Goal: Information Seeking & Learning: Learn about a topic

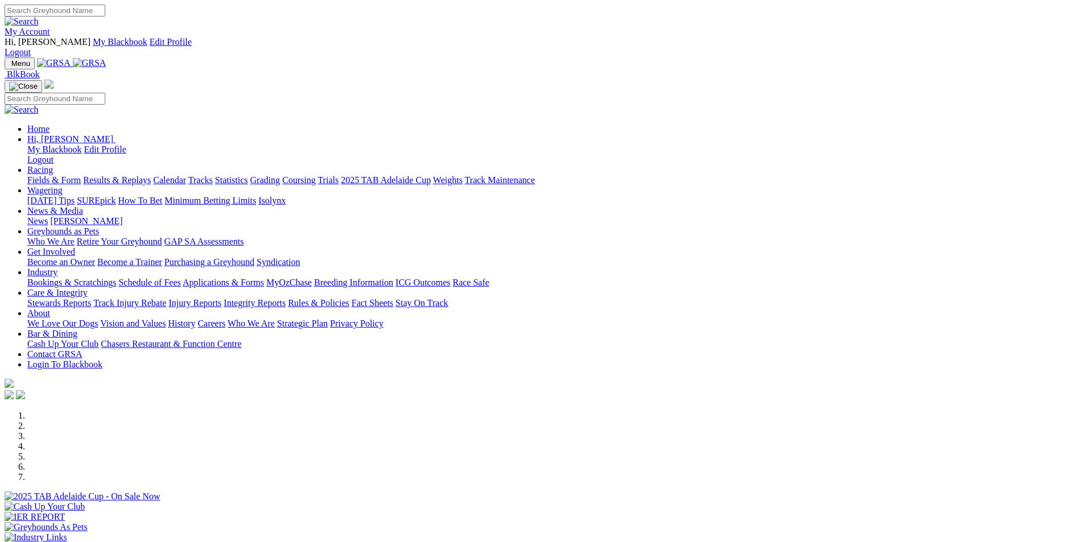
click at [53, 165] on link "Racing" at bounding box center [40, 170] width 26 height 10
click at [130, 411] on div "Previous Next" at bounding box center [542, 493] width 1075 height 164
click at [226, 512] on div at bounding box center [542, 512] width 1075 height 0
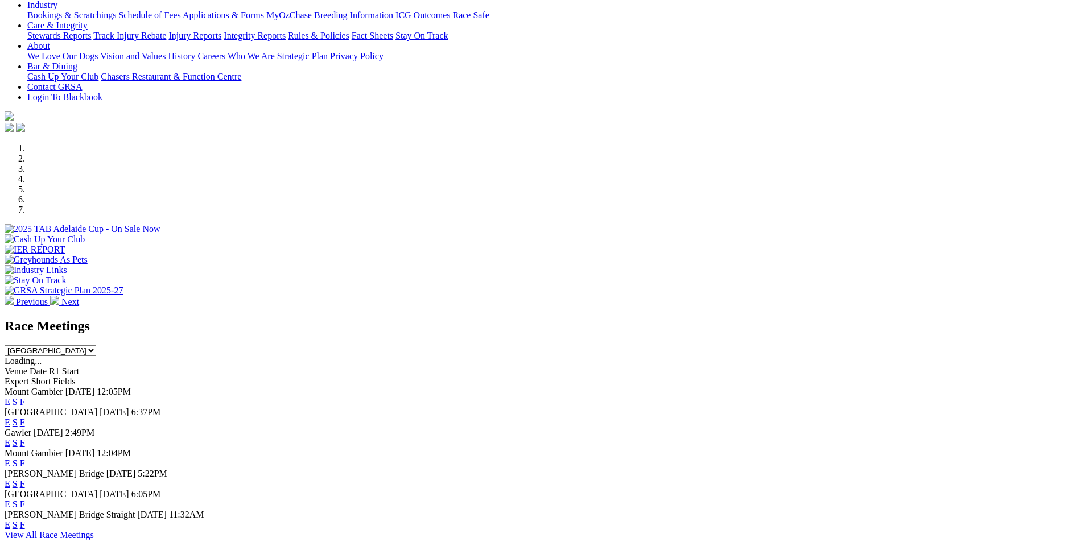
scroll to position [312, 0]
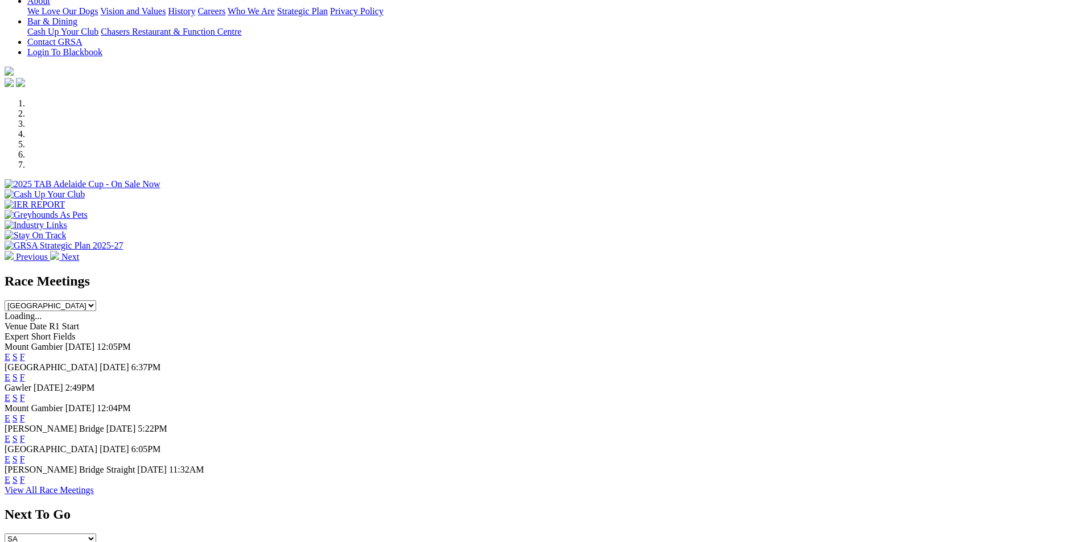
click at [25, 393] on link "F" at bounding box center [22, 398] width 5 height 10
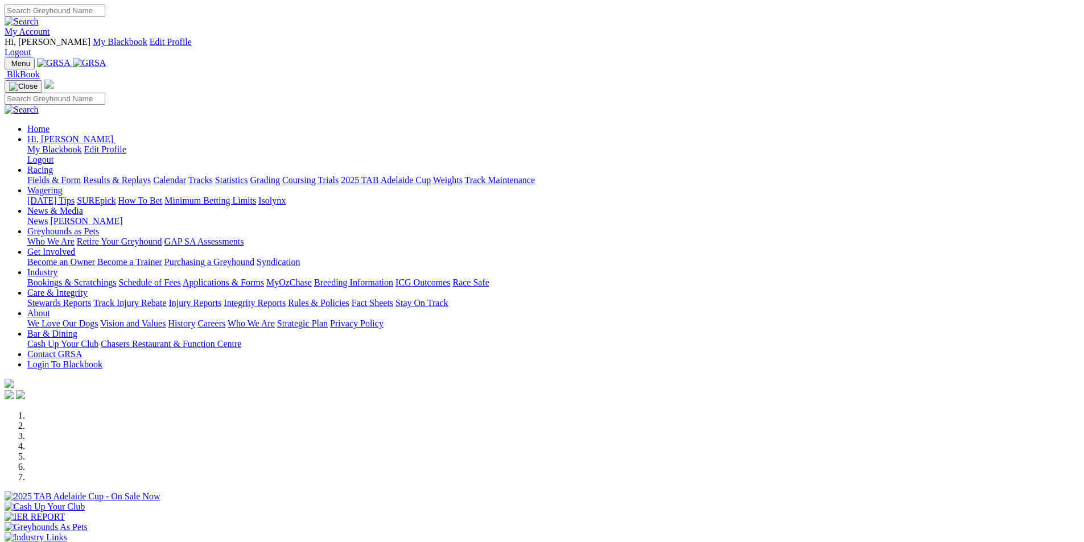
drag, startPoint x: 1092, startPoint y: 1, endPoint x: 735, endPoint y: 56, distance: 361.0
click at [472, 14] on div "My Account Hi, [PERSON_NAME] My Blackbook Edit Profile Logout" at bounding box center [542, 31] width 1075 height 53
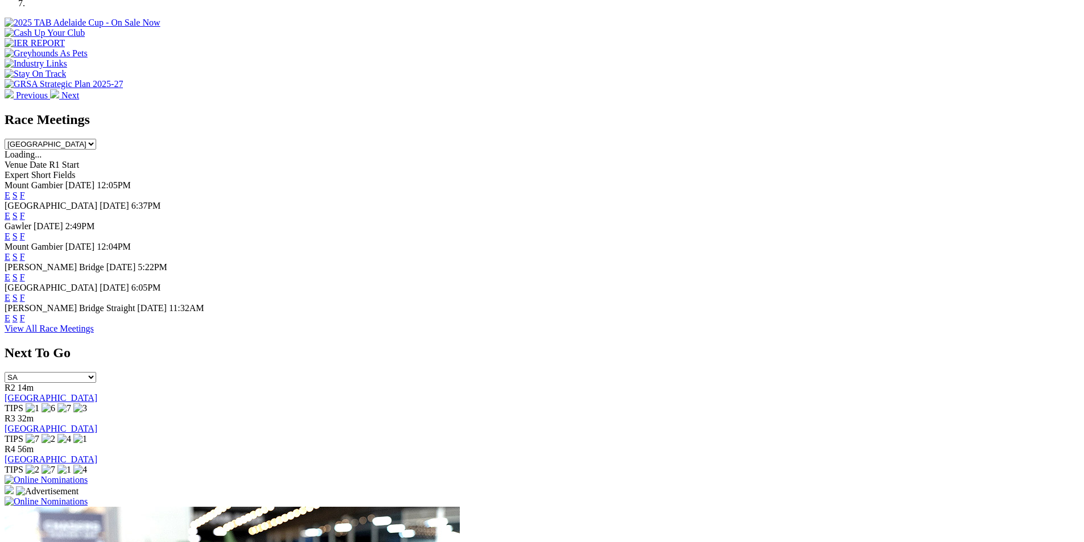
click at [25, 293] on link "F" at bounding box center [22, 298] width 5 height 10
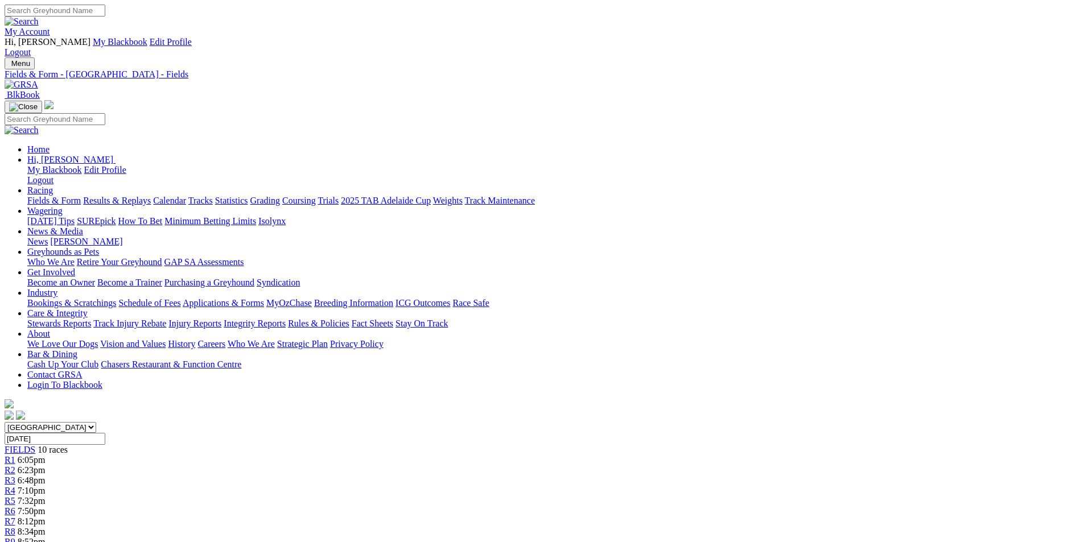
click at [38, 80] on link at bounding box center [22, 85] width 34 height 10
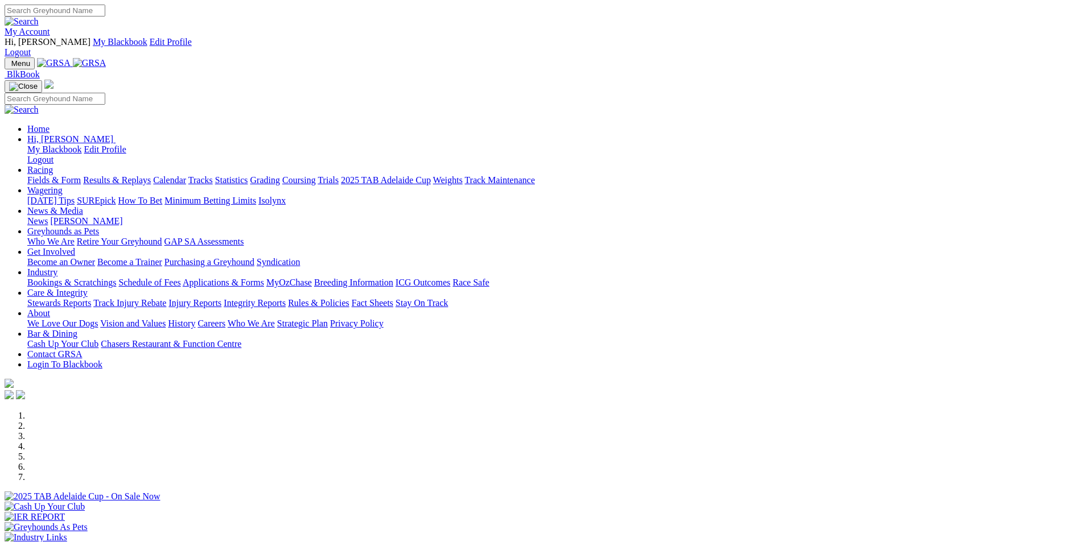
scroll to position [460, 0]
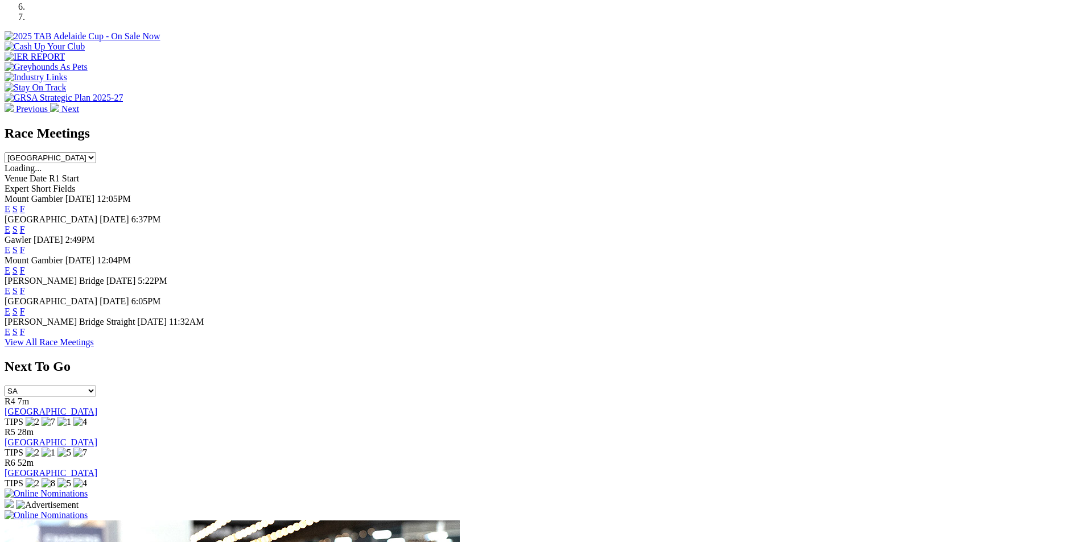
click at [25, 225] on link "F" at bounding box center [22, 230] width 5 height 10
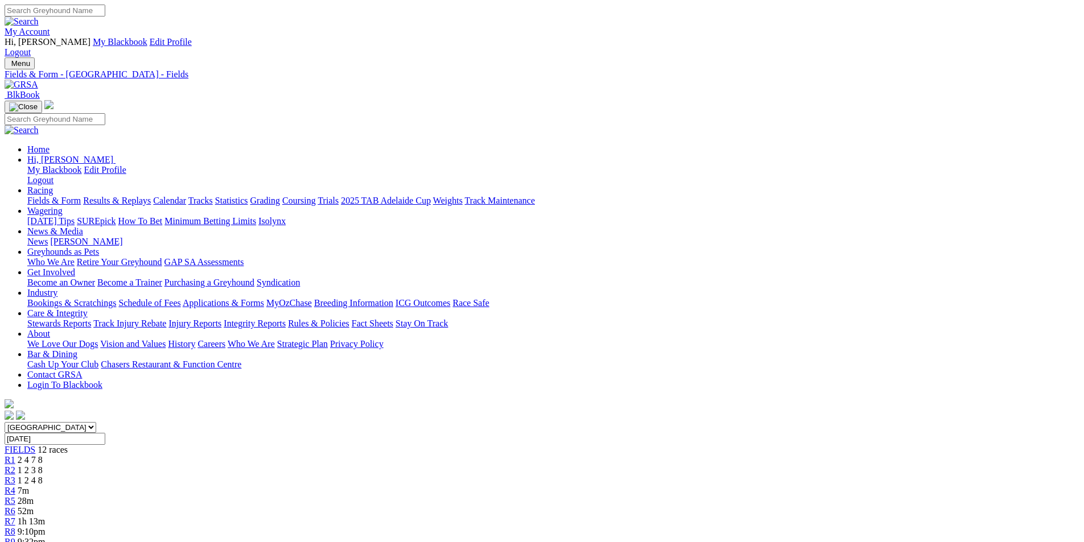
click at [38, 80] on img at bounding box center [22, 85] width 34 height 10
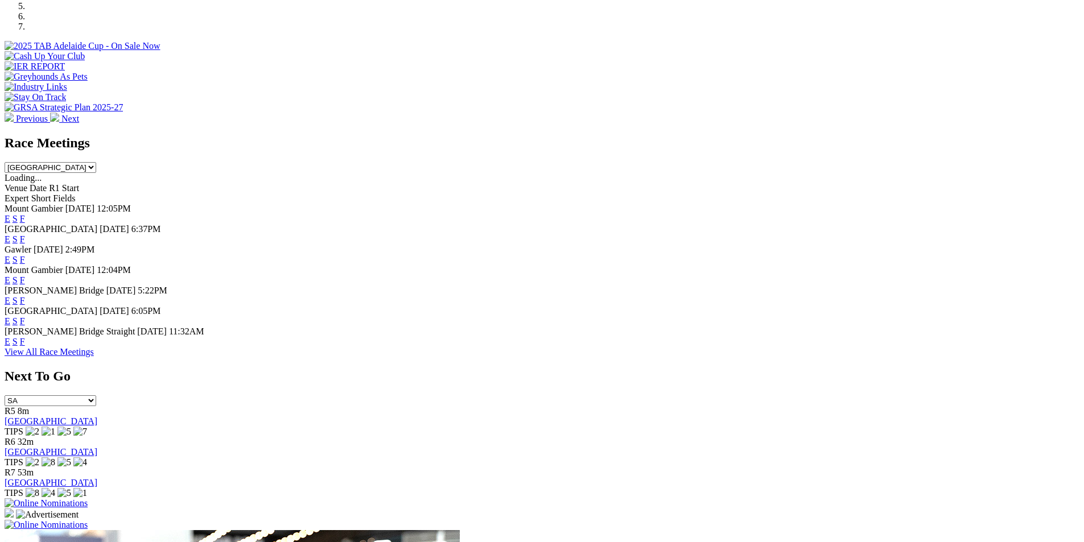
scroll to position [425, 0]
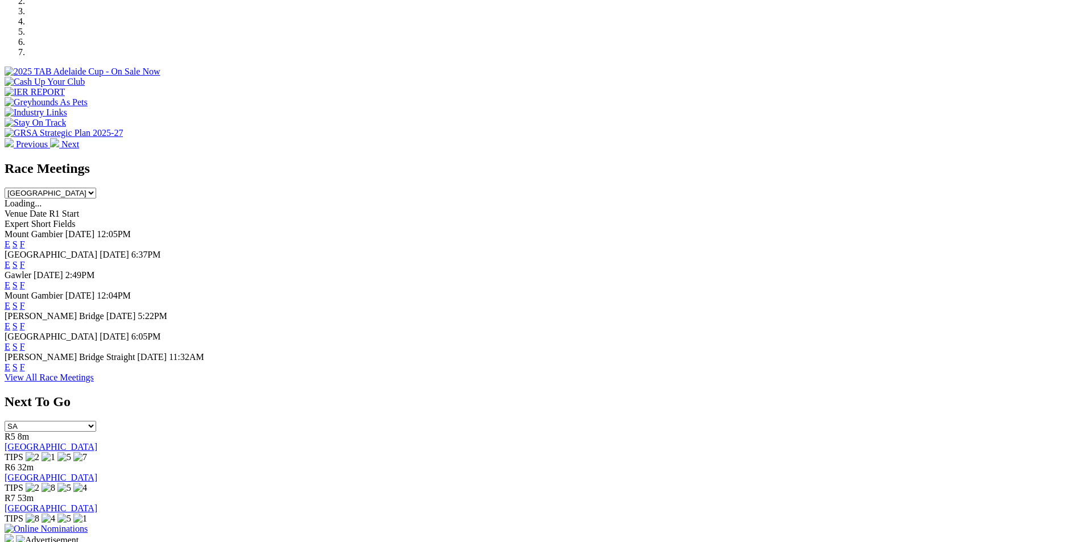
click at [25, 281] on link "F" at bounding box center [22, 286] width 5 height 10
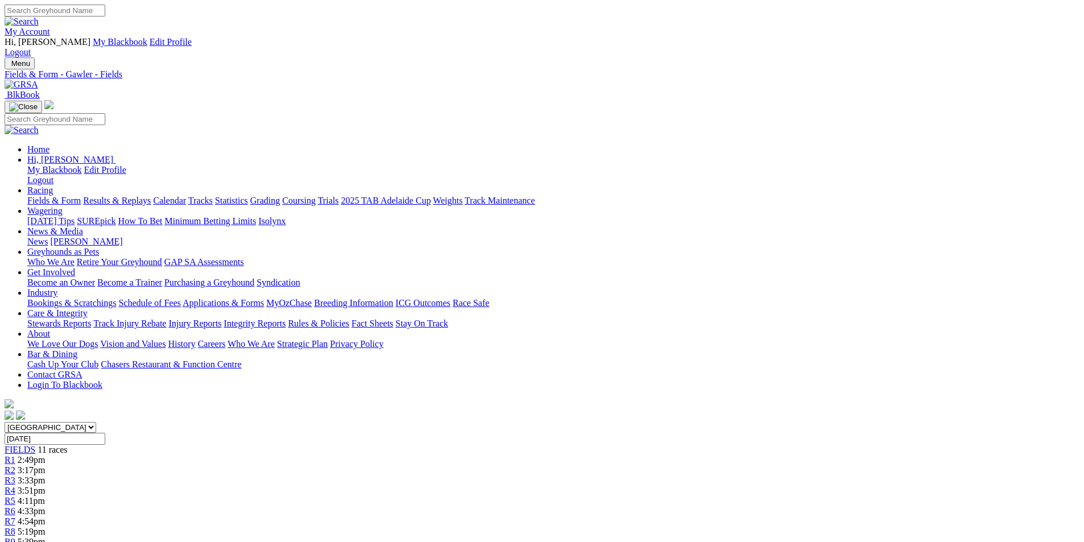
click at [38, 80] on img at bounding box center [22, 85] width 34 height 10
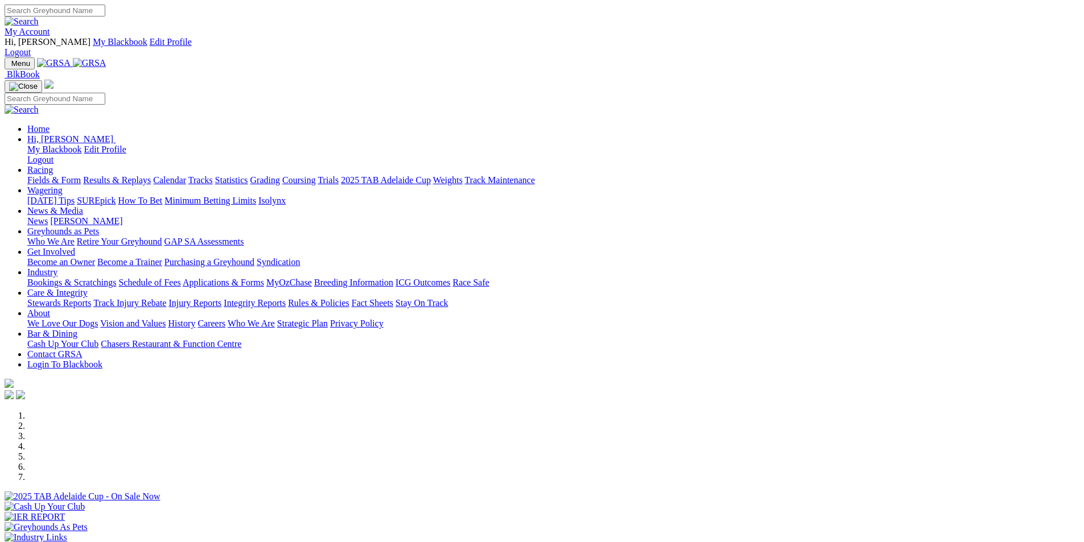
scroll to position [515, 0]
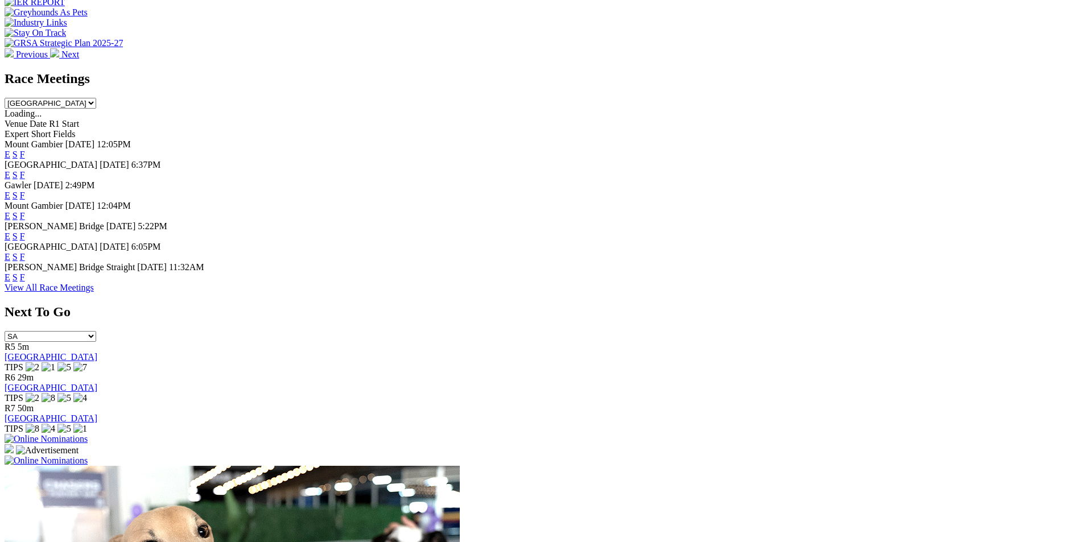
click at [25, 252] on link "F" at bounding box center [22, 257] width 5 height 10
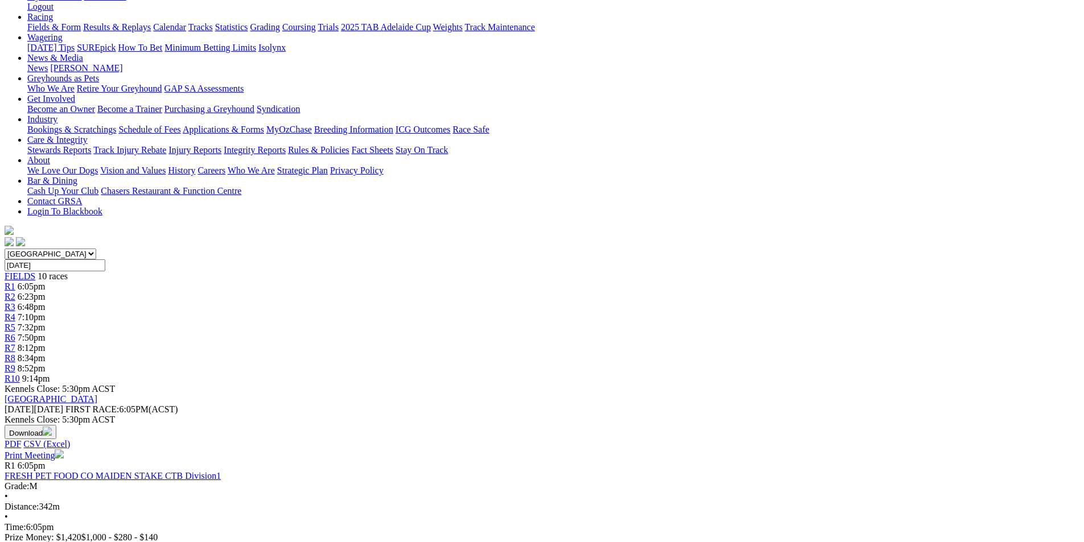
scroll to position [25, 0]
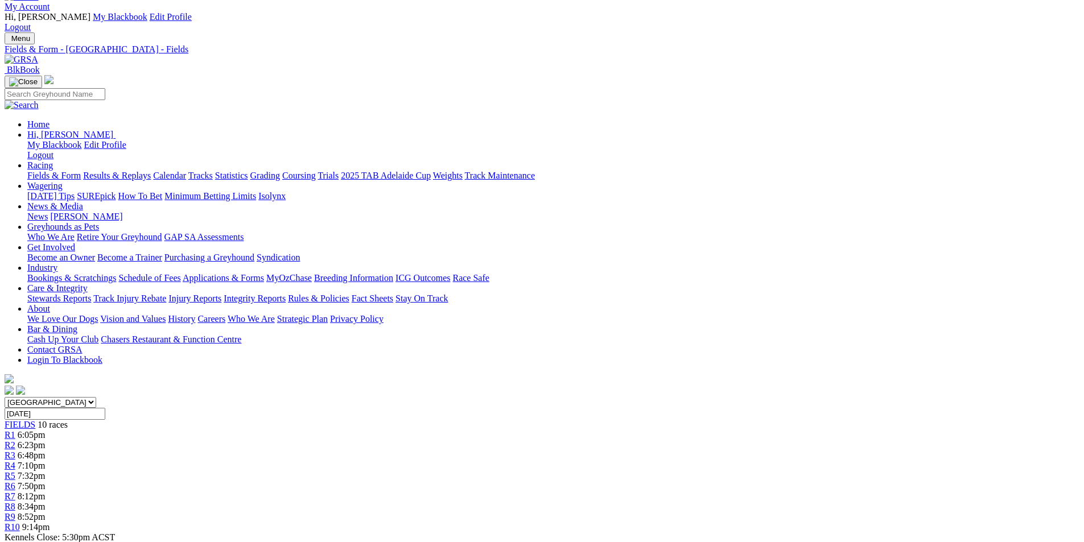
click at [48, 212] on link "News" at bounding box center [37, 217] width 20 height 10
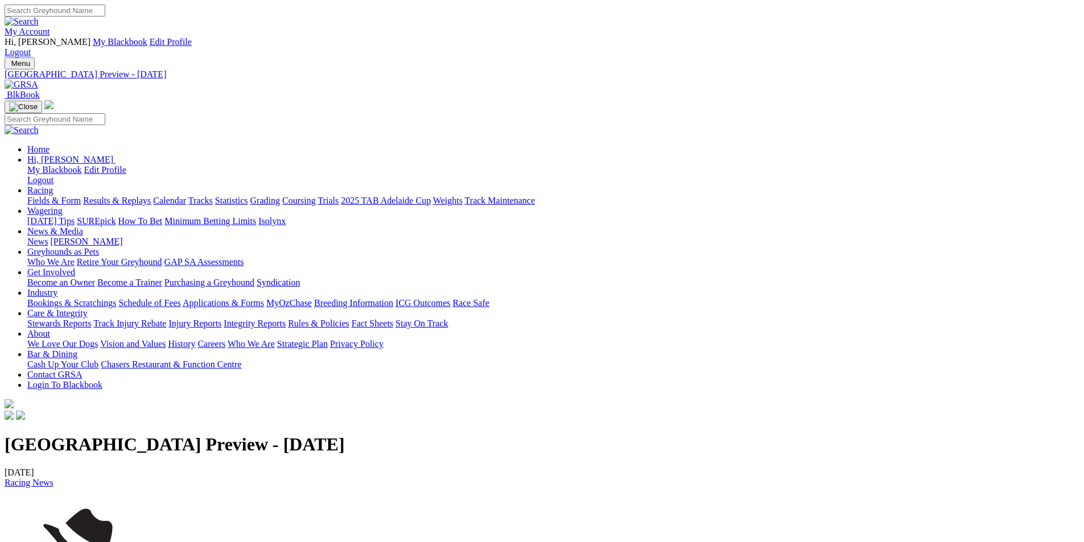
click at [38, 80] on img at bounding box center [22, 85] width 34 height 10
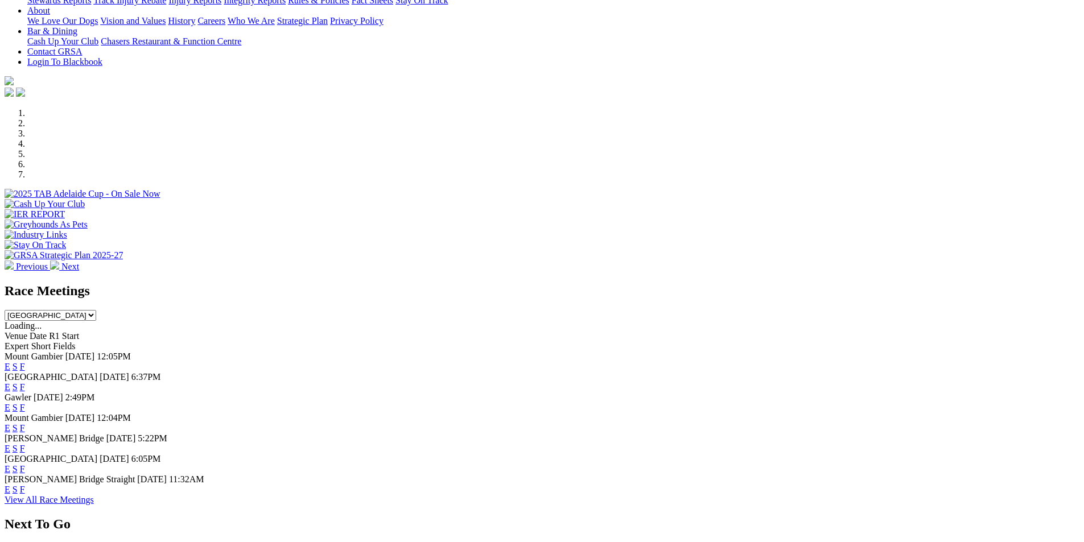
scroll to position [386, 0]
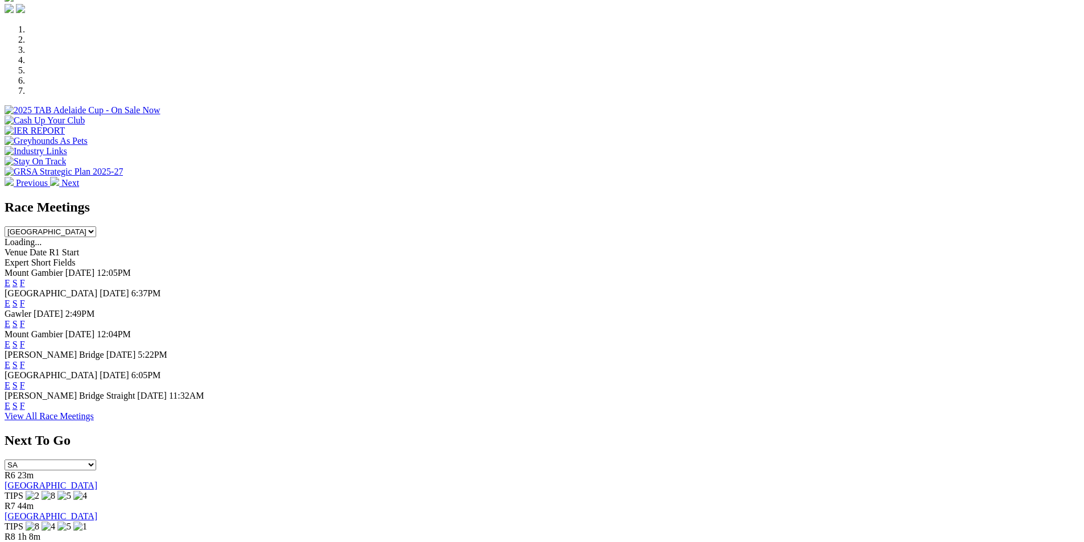
click at [25, 381] on link "F" at bounding box center [22, 386] width 5 height 10
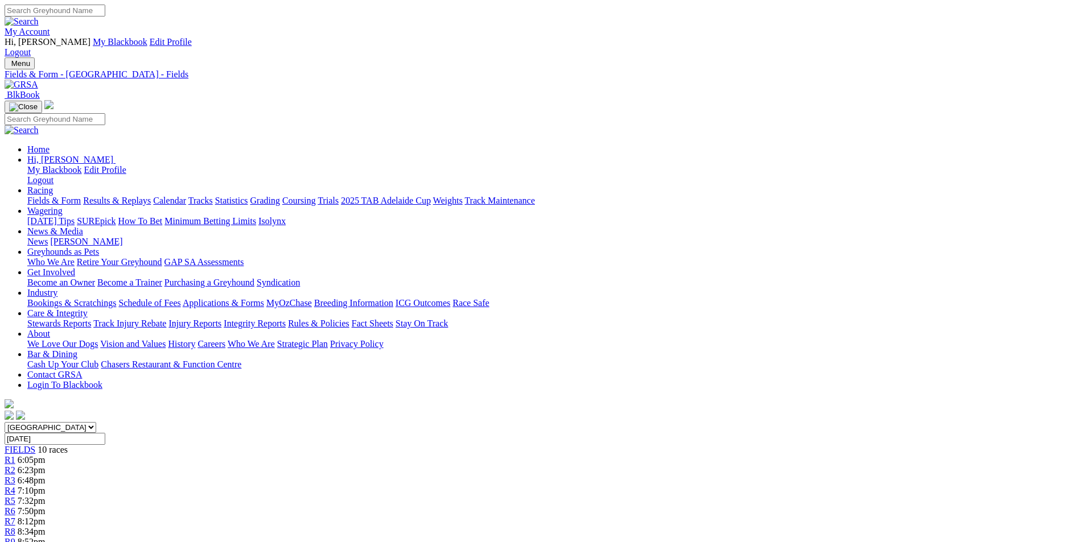
click at [38, 80] on img at bounding box center [22, 85] width 34 height 10
